Goal: Transaction & Acquisition: Book appointment/travel/reservation

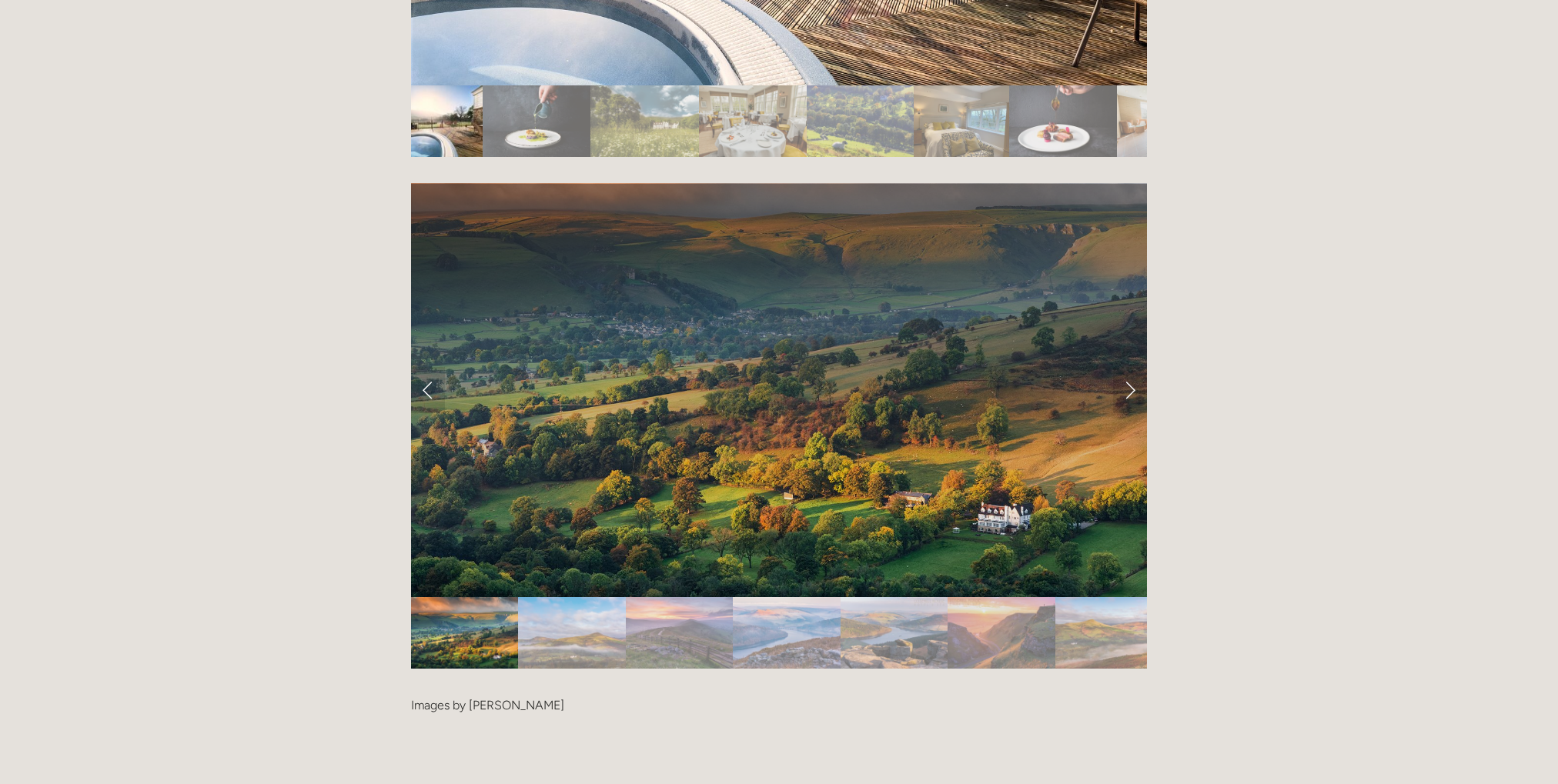
scroll to position [3233, 0]
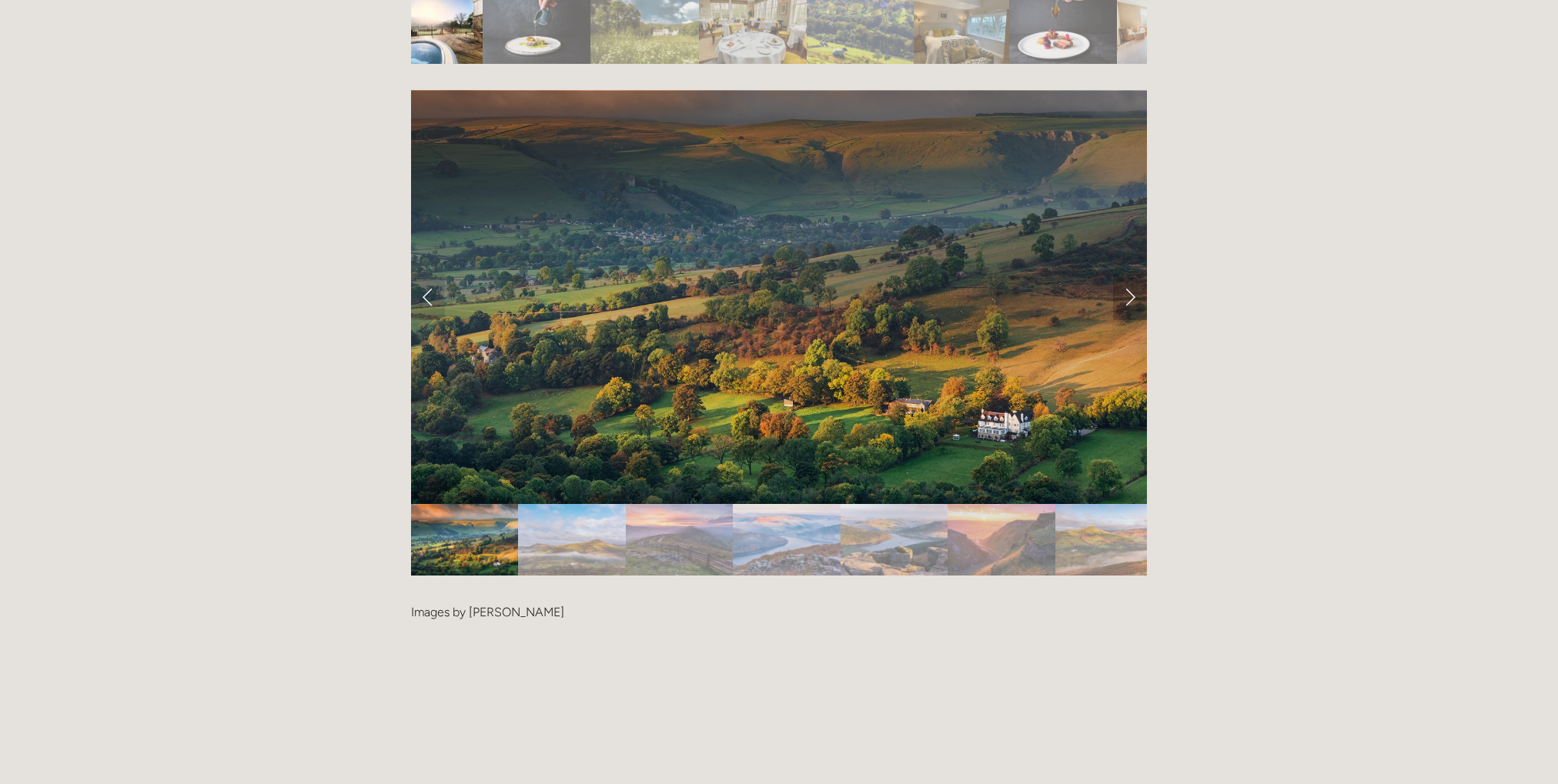
click at [1130, 274] on link "Next Slide" at bounding box center [1129, 297] width 34 height 47
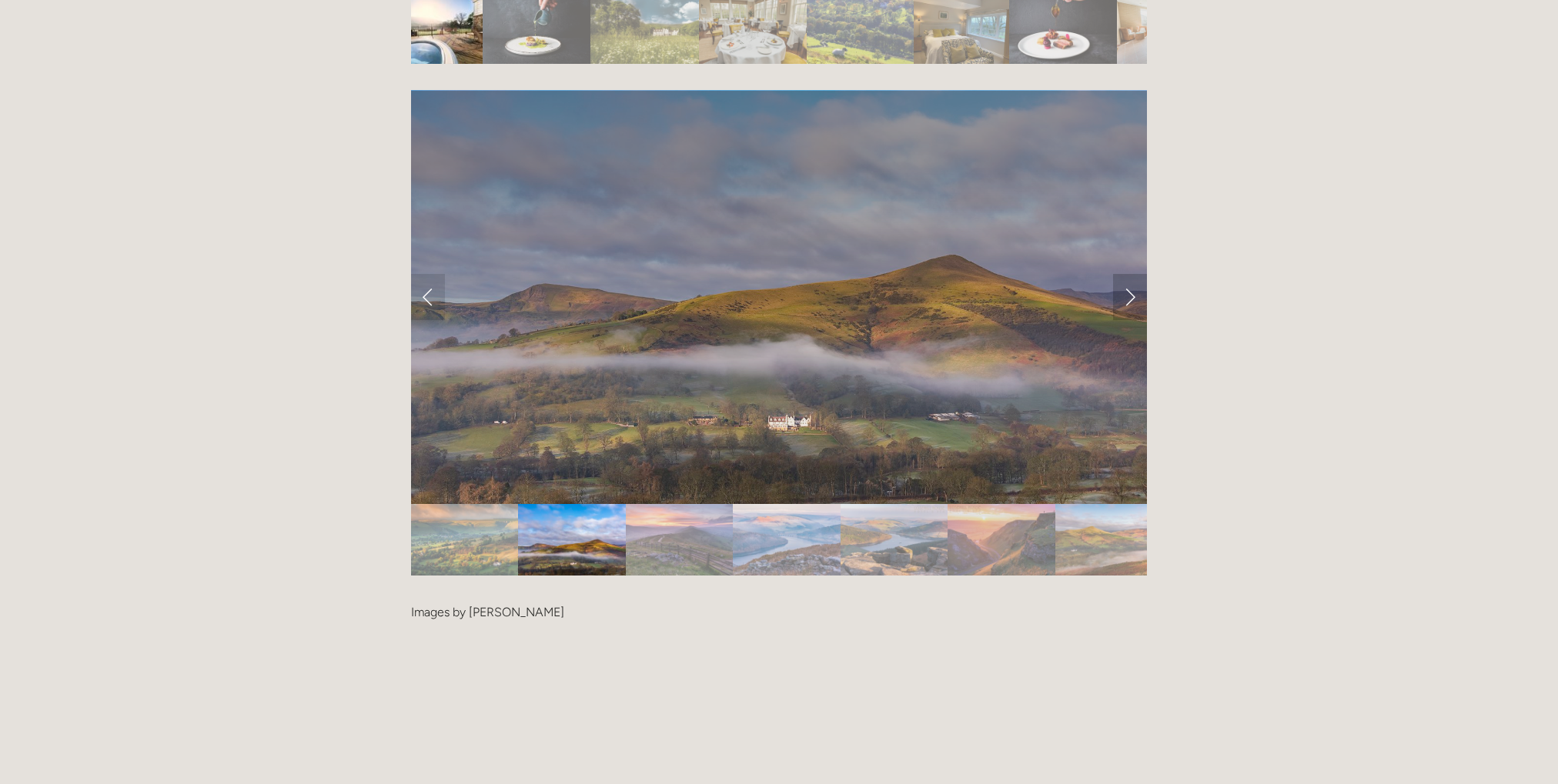
click at [1130, 274] on link "Next Slide" at bounding box center [1129, 297] width 34 height 47
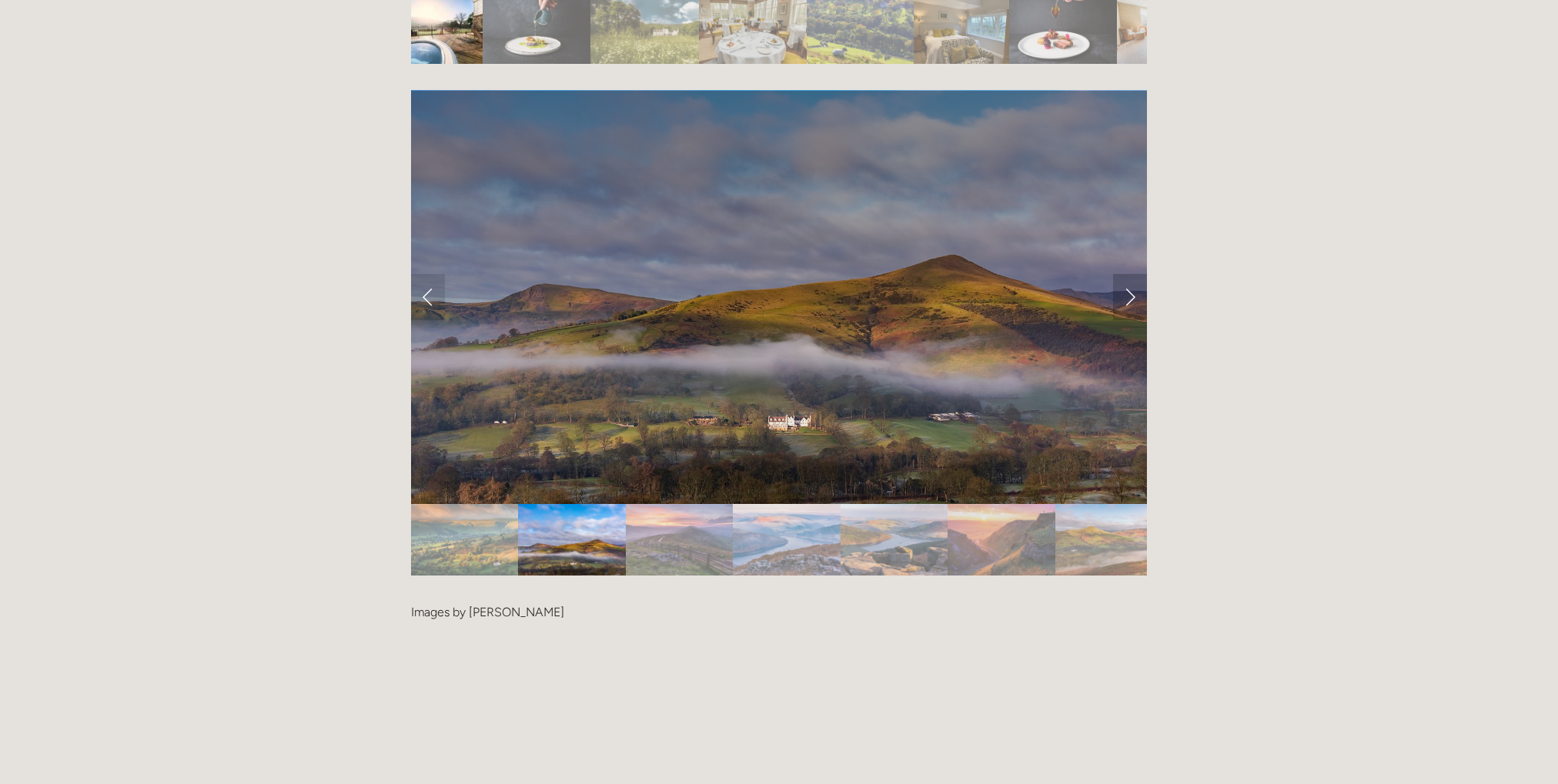
click at [1131, 274] on link "Next Slide" at bounding box center [1129, 297] width 34 height 47
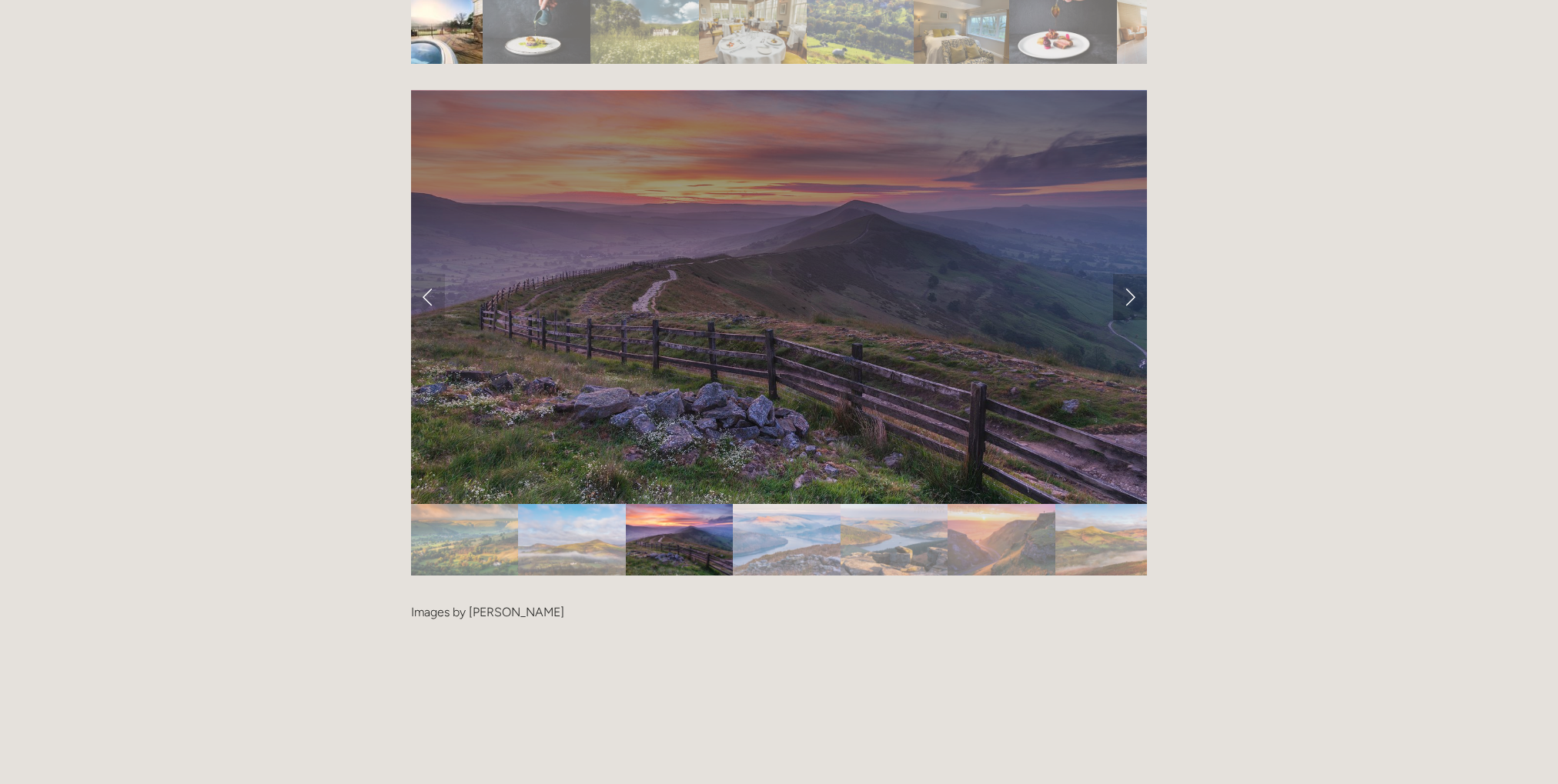
click at [1131, 274] on link "Next Slide" at bounding box center [1129, 297] width 34 height 47
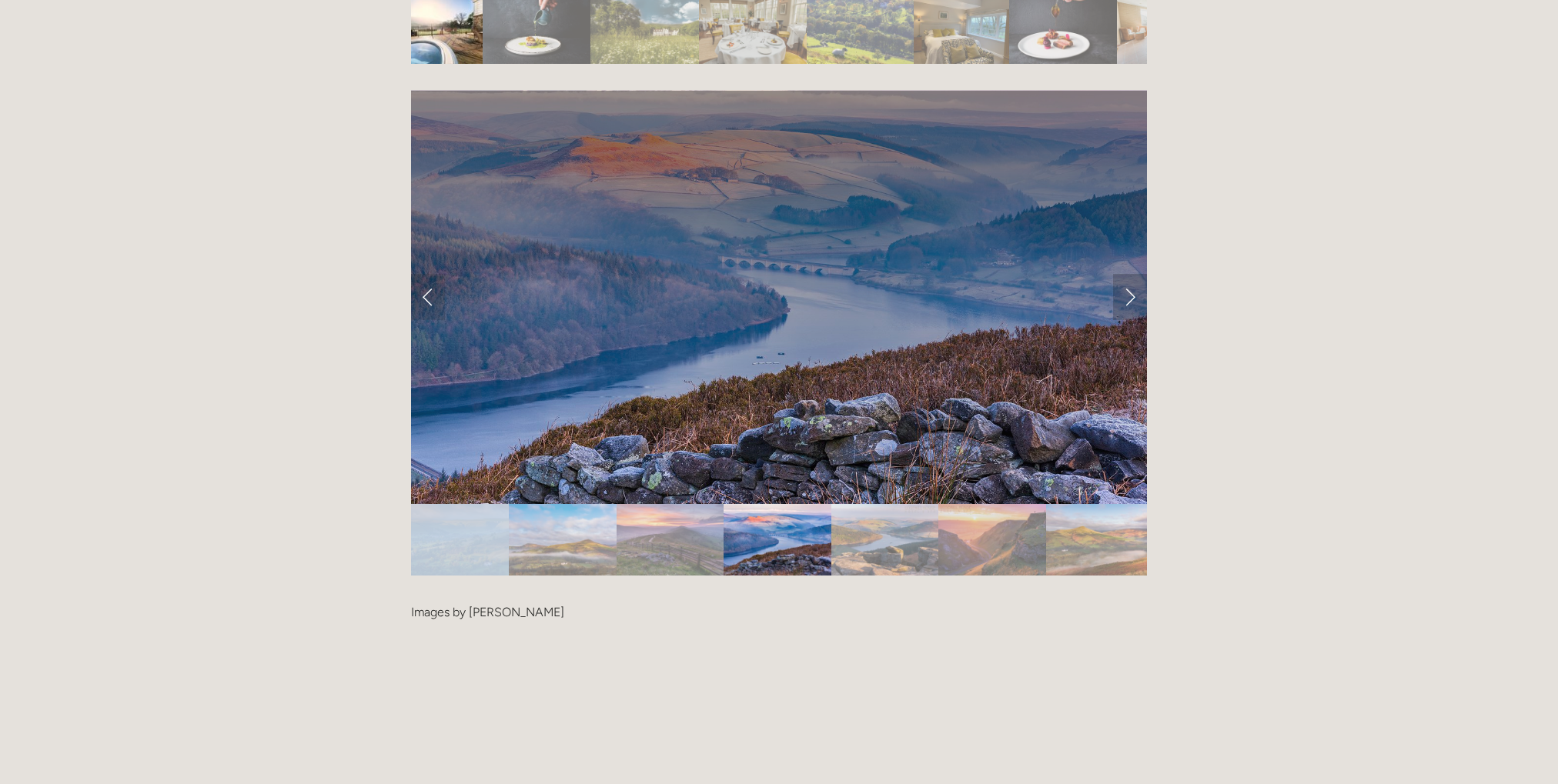
click at [1131, 274] on link "Next Slide" at bounding box center [1129, 297] width 34 height 47
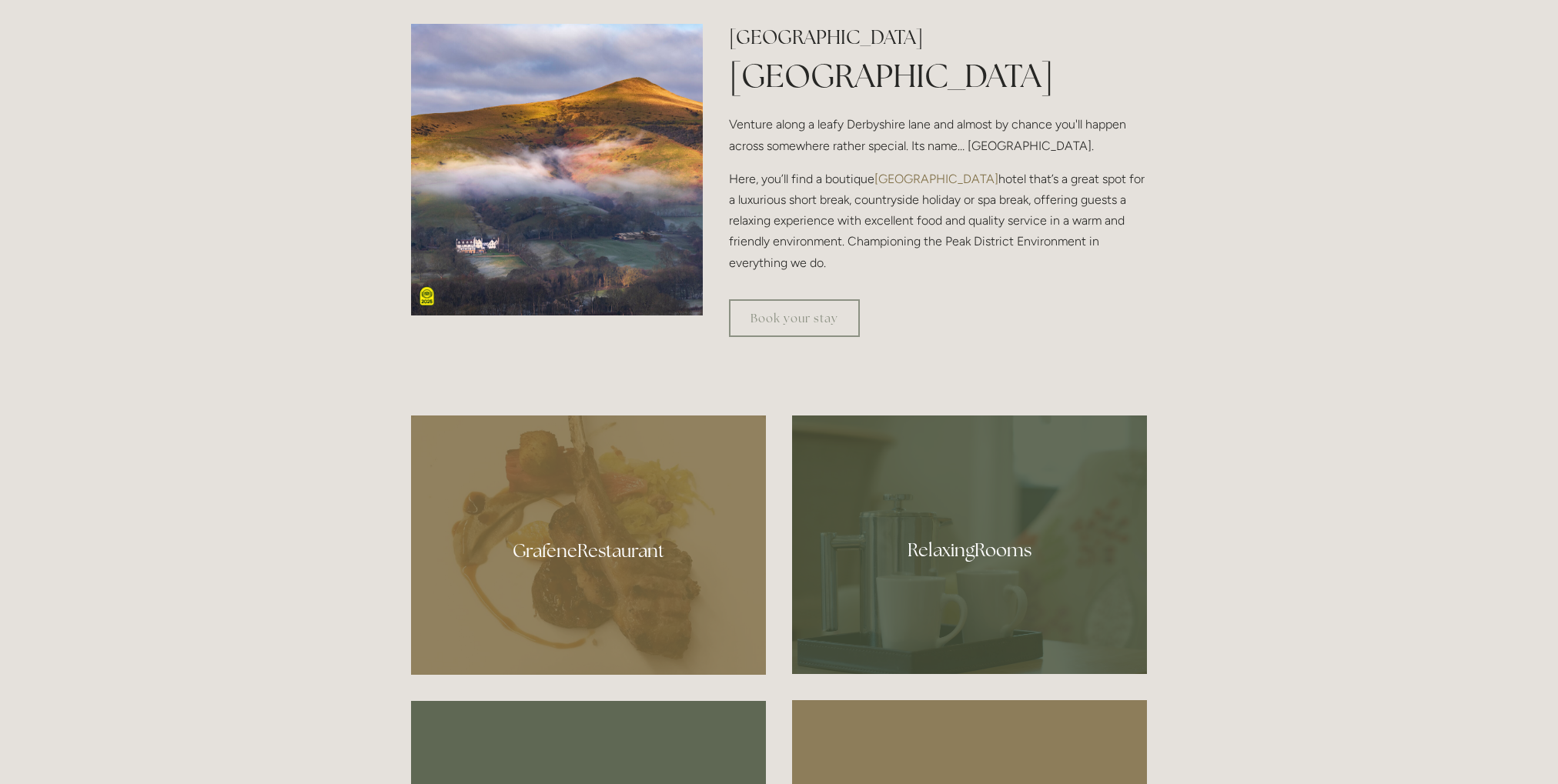
scroll to position [769, 0]
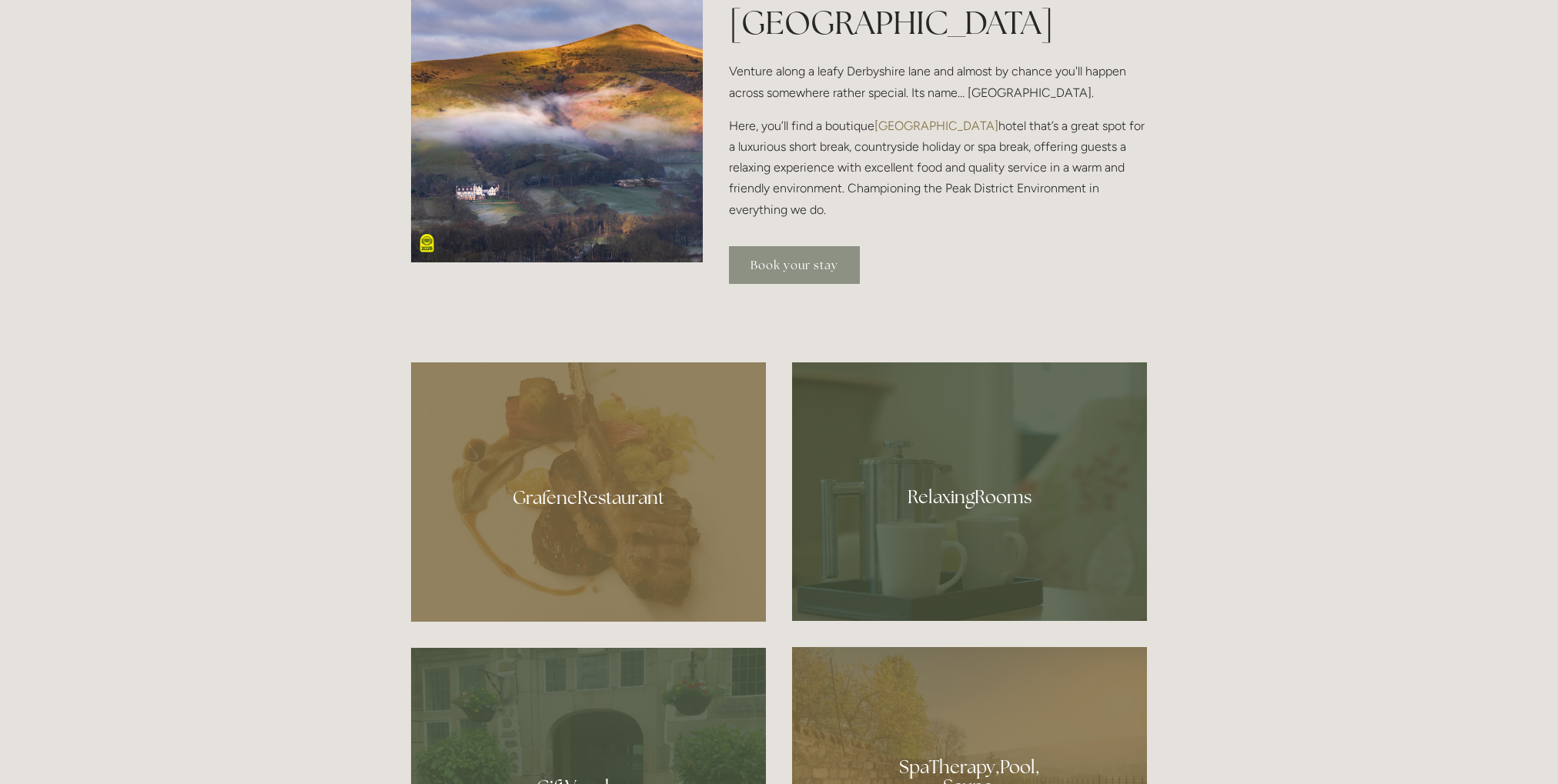
click at [799, 262] on link "Book your stay" at bounding box center [794, 265] width 131 height 37
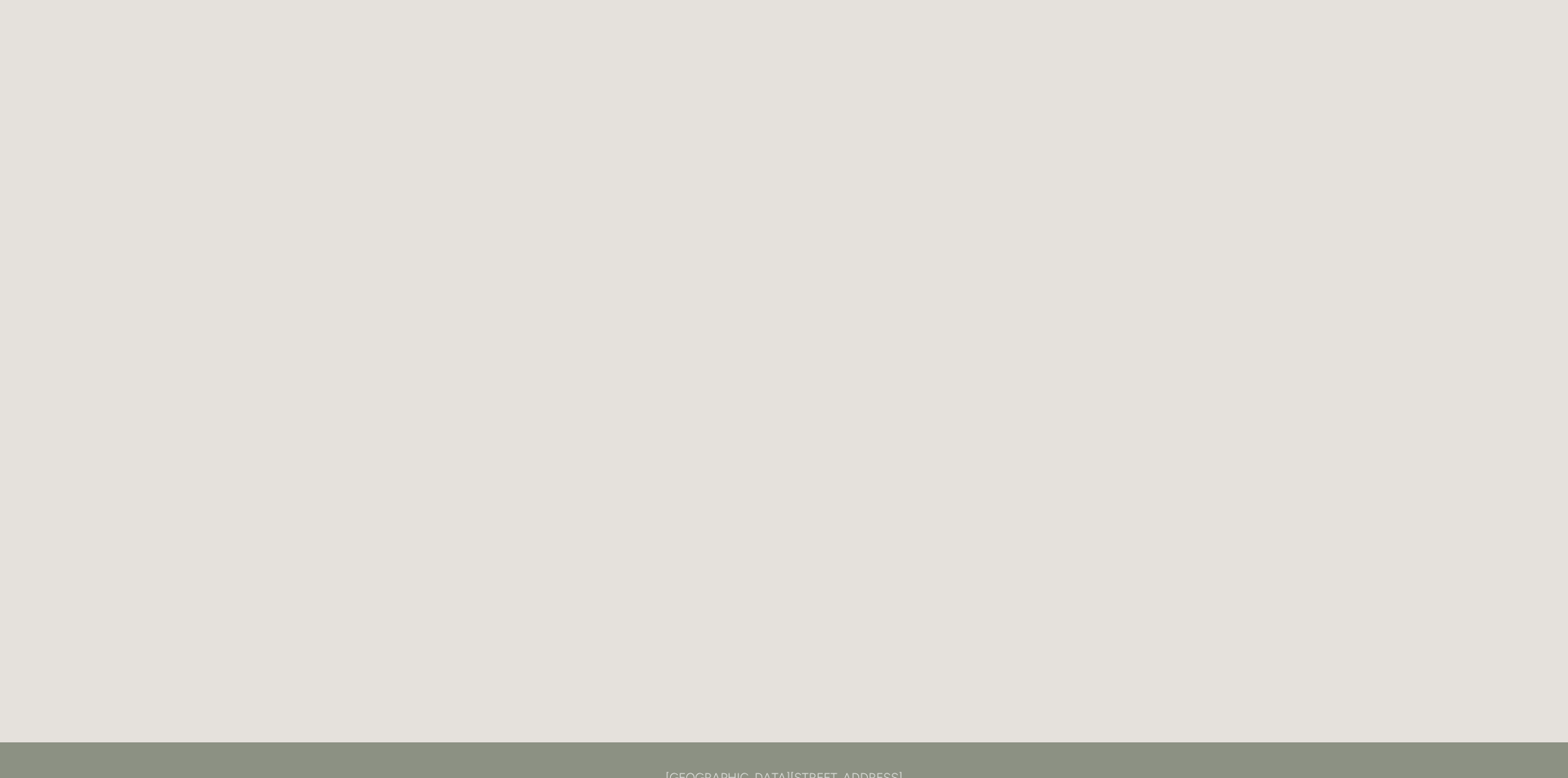
scroll to position [2098, 0]
